Goal: Navigation & Orientation: Find specific page/section

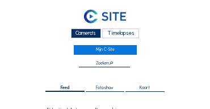
scroll to position [378, 0]
click at [80, 32] on div "Camera's" at bounding box center [86, 33] width 30 height 10
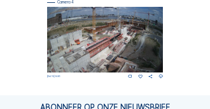
scroll to position [500, 0]
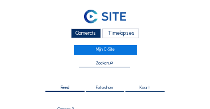
click at [88, 35] on div "Camera's" at bounding box center [86, 33] width 30 height 10
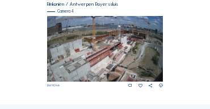
scroll to position [477, 0]
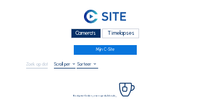
click at [57, 53] on div "Camera's Timelapses Mijn C-Site" at bounding box center [105, 29] width 158 height 49
click at [76, 34] on div "Camera's" at bounding box center [86, 33] width 30 height 10
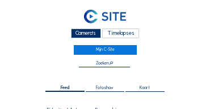
click at [99, 34] on div "Camera's" at bounding box center [86, 33] width 30 height 10
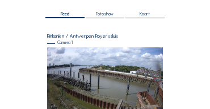
scroll to position [71, 0]
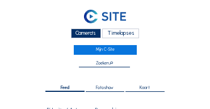
click at [90, 35] on div "Camera's" at bounding box center [86, 33] width 30 height 10
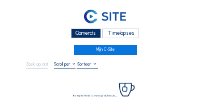
click at [89, 36] on div "Camera's" at bounding box center [86, 33] width 30 height 10
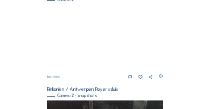
scroll to position [205, 0]
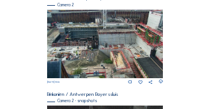
click at [146, 45] on img at bounding box center [105, 44] width 117 height 68
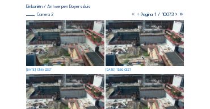
scroll to position [80, 0]
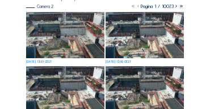
click at [57, 43] on img at bounding box center [65, 35] width 78 height 46
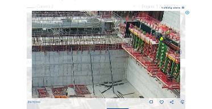
drag, startPoint x: 139, startPoint y: 40, endPoint x: 83, endPoint y: 38, distance: 55.8
click at [83, 38] on img at bounding box center [106, 54] width 148 height 87
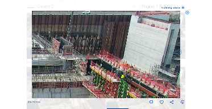
drag, startPoint x: 92, startPoint y: 44, endPoint x: 90, endPoint y: 84, distance: 39.3
click at [90, 84] on img at bounding box center [106, 54] width 148 height 87
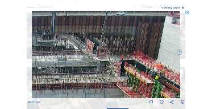
drag, startPoint x: 85, startPoint y: 61, endPoint x: 109, endPoint y: 69, distance: 25.0
click at [109, 69] on img at bounding box center [106, 54] width 148 height 87
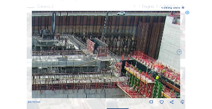
drag, startPoint x: 71, startPoint y: 68, endPoint x: 114, endPoint y: 69, distance: 42.7
click at [114, 69] on img at bounding box center [106, 54] width 148 height 87
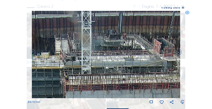
drag, startPoint x: 81, startPoint y: 65, endPoint x: 126, endPoint y: 66, distance: 44.4
click at [126, 66] on img at bounding box center [106, 54] width 148 height 87
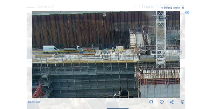
drag, startPoint x: 121, startPoint y: 59, endPoint x: 137, endPoint y: 59, distance: 16.5
click at [137, 59] on img at bounding box center [106, 54] width 148 height 87
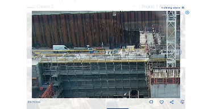
drag, startPoint x: 104, startPoint y: 61, endPoint x: 155, endPoint y: 58, distance: 51.8
click at [155, 58] on img at bounding box center [106, 54] width 148 height 87
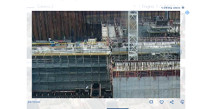
drag, startPoint x: 142, startPoint y: 59, endPoint x: 59, endPoint y: 53, distance: 83.8
click at [58, 53] on img at bounding box center [106, 54] width 148 height 87
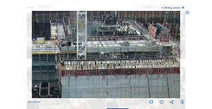
drag, startPoint x: 119, startPoint y: 60, endPoint x: 68, endPoint y: 59, distance: 50.6
click at [68, 59] on img at bounding box center [106, 54] width 148 height 87
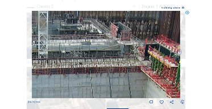
drag, startPoint x: 103, startPoint y: 61, endPoint x: 76, endPoint y: 61, distance: 26.7
click at [76, 61] on img at bounding box center [106, 54] width 148 height 87
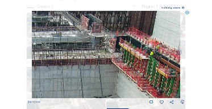
drag, startPoint x: 67, startPoint y: 54, endPoint x: 20, endPoint y: 38, distance: 49.8
click at [20, 37] on div "Scroll om door de tijd te reizen | Druk op de 'Alt'-[PERSON_NAME] + scroll om t…" at bounding box center [106, 54] width 212 height 109
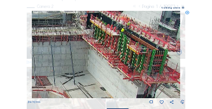
drag, startPoint x: 121, startPoint y: 73, endPoint x: 66, endPoint y: 69, distance: 54.7
click at [66, 69] on img at bounding box center [106, 54] width 148 height 87
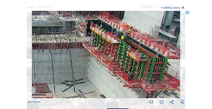
drag, startPoint x: 89, startPoint y: 64, endPoint x: 89, endPoint y: 72, distance: 7.4
click at [89, 72] on img at bounding box center [106, 54] width 148 height 87
drag, startPoint x: 87, startPoint y: 71, endPoint x: 194, endPoint y: 73, distance: 107.5
click at [195, 73] on div "Scroll om door de tijd te reizen | Druk op de 'Alt'-[PERSON_NAME] + scroll om t…" at bounding box center [106, 54] width 212 height 109
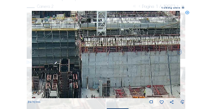
drag, startPoint x: 96, startPoint y: 72, endPoint x: 155, endPoint y: 72, distance: 59.1
click at [158, 72] on img at bounding box center [106, 54] width 148 height 87
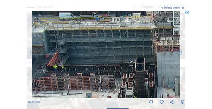
drag, startPoint x: 95, startPoint y: 69, endPoint x: 152, endPoint y: 69, distance: 57.4
click at [152, 69] on img at bounding box center [106, 54] width 148 height 87
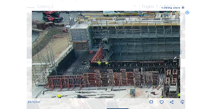
drag, startPoint x: 122, startPoint y: 73, endPoint x: 121, endPoint y: 65, distance: 8.0
click at [121, 65] on img at bounding box center [106, 54] width 148 height 87
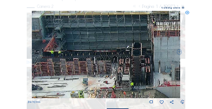
drag, startPoint x: 136, startPoint y: 77, endPoint x: 90, endPoint y: 75, distance: 46.2
click at [90, 75] on img at bounding box center [106, 54] width 148 height 87
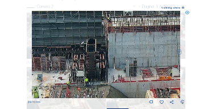
drag, startPoint x: 138, startPoint y: 77, endPoint x: 92, endPoint y: 73, distance: 45.7
click at [92, 73] on img at bounding box center [106, 54] width 148 height 87
drag, startPoint x: 92, startPoint y: 80, endPoint x: 139, endPoint y: 40, distance: 60.9
click at [139, 40] on img at bounding box center [106, 54] width 148 height 87
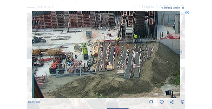
drag, startPoint x: 129, startPoint y: 68, endPoint x: 154, endPoint y: 44, distance: 34.6
click at [154, 44] on img at bounding box center [106, 54] width 148 height 87
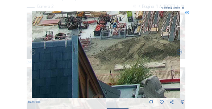
click at [150, 51] on img at bounding box center [106, 54] width 148 height 87
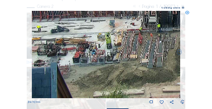
drag, startPoint x: 139, startPoint y: 44, endPoint x: 135, endPoint y: 65, distance: 20.9
click at [133, 71] on img at bounding box center [106, 54] width 148 height 87
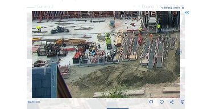
drag, startPoint x: 153, startPoint y: 51, endPoint x: 86, endPoint y: 57, distance: 66.8
click at [85, 57] on img at bounding box center [106, 54] width 148 height 87
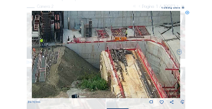
drag, startPoint x: 150, startPoint y: 49, endPoint x: 93, endPoint y: 55, distance: 56.6
click at [60, 56] on img at bounding box center [106, 54] width 148 height 87
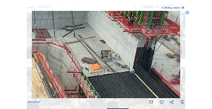
drag, startPoint x: 132, startPoint y: 53, endPoint x: 110, endPoint y: 59, distance: 22.3
click at [68, 56] on img at bounding box center [106, 54] width 148 height 87
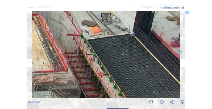
drag, startPoint x: 138, startPoint y: 61, endPoint x: 115, endPoint y: 39, distance: 32.2
click at [100, 24] on img at bounding box center [106, 54] width 148 height 87
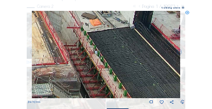
drag, startPoint x: 140, startPoint y: 64, endPoint x: 114, endPoint y: 26, distance: 46.5
click at [114, 26] on img at bounding box center [106, 54] width 148 height 87
drag, startPoint x: 155, startPoint y: 65, endPoint x: 134, endPoint y: 62, distance: 20.7
click at [134, 62] on img at bounding box center [106, 54] width 148 height 87
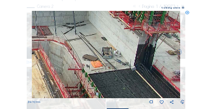
drag, startPoint x: 122, startPoint y: 52, endPoint x: 123, endPoint y: 93, distance: 41.5
click at [123, 93] on img at bounding box center [106, 54] width 148 height 87
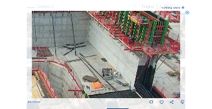
drag, startPoint x: 122, startPoint y: 62, endPoint x: 122, endPoint y: 83, distance: 21.0
click at [122, 83] on img at bounding box center [106, 54] width 148 height 87
drag, startPoint x: 123, startPoint y: 54, endPoint x: 125, endPoint y: 80, distance: 25.6
click at [125, 80] on img at bounding box center [106, 54] width 148 height 87
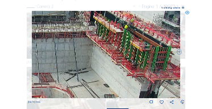
drag, startPoint x: 84, startPoint y: 65, endPoint x: 114, endPoint y: 81, distance: 33.8
click at [114, 81] on img at bounding box center [106, 54] width 148 height 87
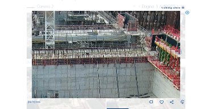
drag, startPoint x: 72, startPoint y: 59, endPoint x: 103, endPoint y: 69, distance: 32.7
click at [103, 69] on img at bounding box center [106, 54] width 148 height 87
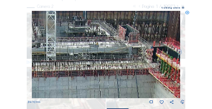
drag, startPoint x: 79, startPoint y: 30, endPoint x: 85, endPoint y: 65, distance: 35.7
click at [85, 65] on img at bounding box center [106, 54] width 148 height 87
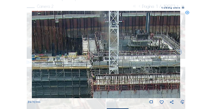
drag, startPoint x: 63, startPoint y: 52, endPoint x: 121, endPoint y: 55, distance: 58.1
click at [121, 55] on img at bounding box center [106, 54] width 148 height 87
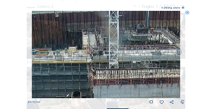
drag, startPoint x: 119, startPoint y: 57, endPoint x: 118, endPoint y: 48, distance: 9.1
click at [119, 35] on img at bounding box center [106, 54] width 148 height 87
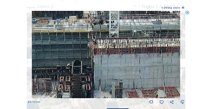
drag, startPoint x: 117, startPoint y: 63, endPoint x: 117, endPoint y: 47, distance: 15.9
click at [118, 46] on img at bounding box center [106, 54] width 148 height 87
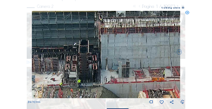
drag, startPoint x: 113, startPoint y: 63, endPoint x: 119, endPoint y: 47, distance: 17.6
click at [120, 43] on img at bounding box center [106, 54] width 148 height 87
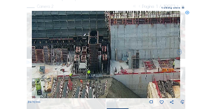
click at [115, 50] on img at bounding box center [106, 54] width 148 height 87
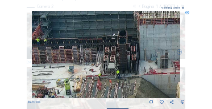
drag, startPoint x: 87, startPoint y: 52, endPoint x: 115, endPoint y: 53, distance: 28.4
click at [115, 53] on img at bounding box center [106, 54] width 148 height 87
drag, startPoint x: 96, startPoint y: 53, endPoint x: 125, endPoint y: 54, distance: 28.5
click at [125, 54] on img at bounding box center [106, 54] width 148 height 87
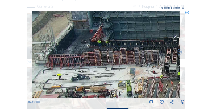
drag, startPoint x: 126, startPoint y: 53, endPoint x: 136, endPoint y: 54, distance: 9.7
click at [136, 54] on img at bounding box center [106, 54] width 148 height 87
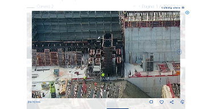
drag, startPoint x: 94, startPoint y: 53, endPoint x: 72, endPoint y: 53, distance: 22.2
click at [72, 53] on img at bounding box center [106, 54] width 148 height 87
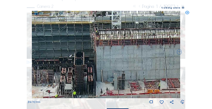
drag, startPoint x: 135, startPoint y: 51, endPoint x: 106, endPoint y: 69, distance: 34.1
click at [106, 69] on img at bounding box center [106, 54] width 148 height 87
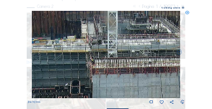
drag, startPoint x: 122, startPoint y: 67, endPoint x: 151, endPoint y: 63, distance: 29.3
click at [121, 72] on img at bounding box center [106, 54] width 148 height 87
drag, startPoint x: 152, startPoint y: 63, endPoint x: 64, endPoint y: 61, distance: 88.2
click at [64, 61] on img at bounding box center [106, 54] width 148 height 87
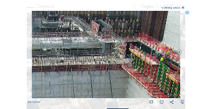
drag, startPoint x: 102, startPoint y: 61, endPoint x: 51, endPoint y: 56, distance: 51.4
click at [51, 56] on img at bounding box center [106, 54] width 148 height 87
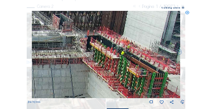
drag, startPoint x: 133, startPoint y: 79, endPoint x: 114, endPoint y: 44, distance: 39.9
click at [114, 44] on img at bounding box center [106, 54] width 148 height 87
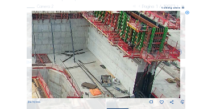
drag, startPoint x: 132, startPoint y: 54, endPoint x: 132, endPoint y: 47, distance: 6.8
click at [131, 43] on img at bounding box center [106, 54] width 148 height 87
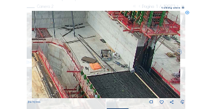
click at [146, 55] on img at bounding box center [106, 54] width 148 height 87
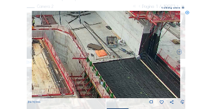
drag, startPoint x: 143, startPoint y: 59, endPoint x: 147, endPoint y: 51, distance: 9.2
click at [147, 51] on img at bounding box center [106, 54] width 148 height 87
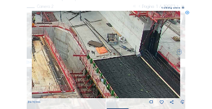
drag, startPoint x: 157, startPoint y: 81, endPoint x: 154, endPoint y: 57, distance: 23.6
click at [154, 57] on img at bounding box center [106, 54] width 148 height 87
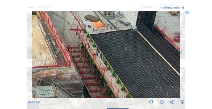
drag, startPoint x: 154, startPoint y: 73, endPoint x: 154, endPoint y: 61, distance: 11.9
click at [154, 61] on img at bounding box center [106, 54] width 148 height 87
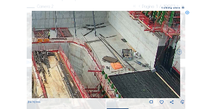
drag, startPoint x: 143, startPoint y: 102, endPoint x: 136, endPoint y: 90, distance: 13.8
click at [143, 101] on div "[DATE] 13:55" at bounding box center [106, 58] width 157 height 94
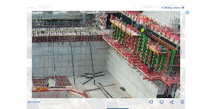
drag, startPoint x: 132, startPoint y: 114, endPoint x: 131, endPoint y: 71, distance: 43.2
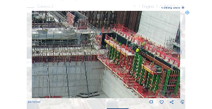
drag, startPoint x: 132, startPoint y: 70, endPoint x: 127, endPoint y: 90, distance: 21.0
click at [127, 90] on img at bounding box center [106, 54] width 148 height 87
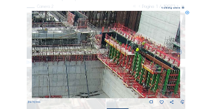
drag, startPoint x: 152, startPoint y: 86, endPoint x: 79, endPoint y: 80, distance: 73.6
click at [79, 80] on img at bounding box center [106, 54] width 148 height 87
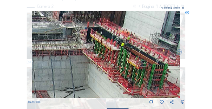
click at [186, 13] on icon at bounding box center [187, 13] width 4 height 4
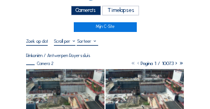
scroll to position [23, 0]
click at [86, 10] on div "Camera's" at bounding box center [86, 11] width 30 height 10
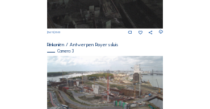
scroll to position [378, 0]
